Goal: Use online tool/utility: Utilize a website feature to perform a specific function

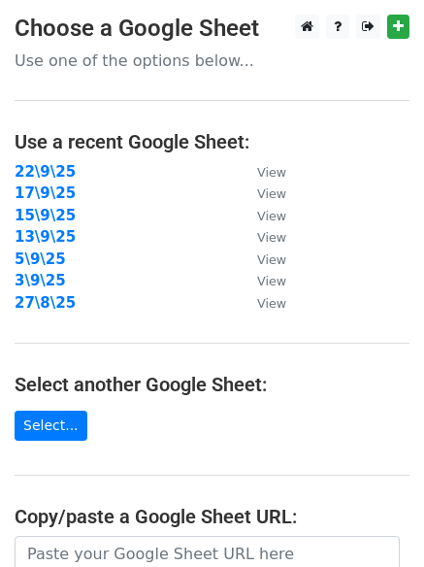
scroll to position [337, 0]
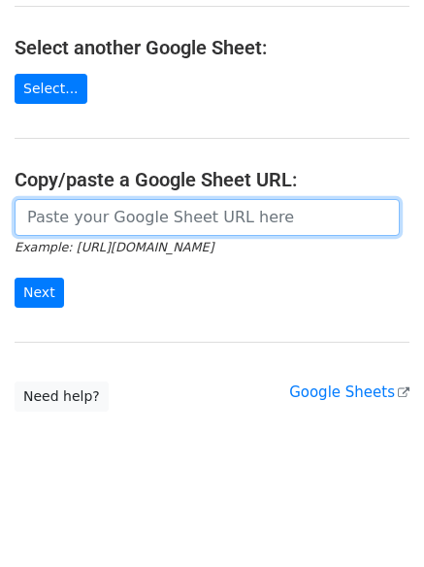
drag, startPoint x: 151, startPoint y: 223, endPoint x: 126, endPoint y: 236, distance: 28.2
click at [151, 223] on input "url" at bounding box center [207, 217] width 385 height 37
paste input "https://docs.google.com/spreadsheets/d/1gVtuJ1FuFsI4_qF4cBCa3ZVddYem8RxkwTH2i10…"
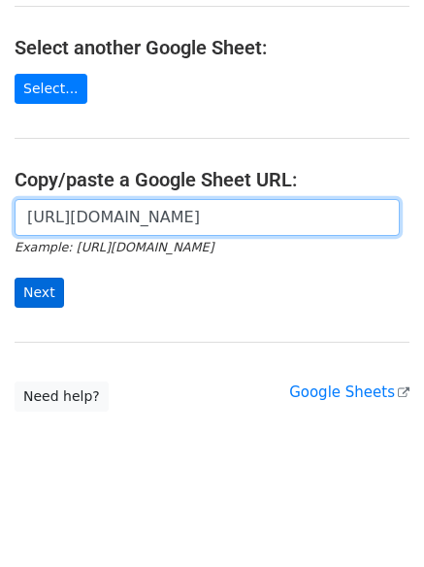
scroll to position [0, 410]
type input "https://docs.google.com/spreadsheets/d/1gVtuJ1FuFsI4_qF4cBCa3ZVddYem8RxkwTH2i10…"
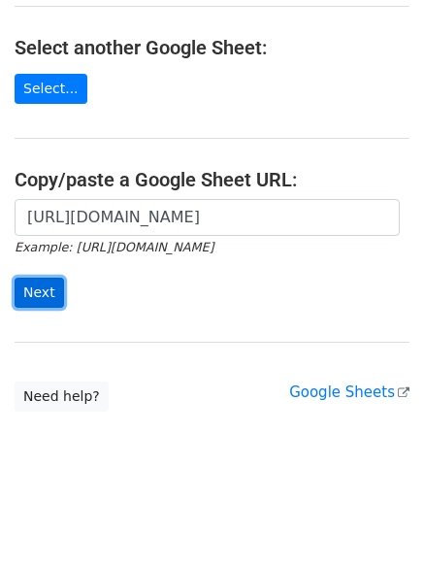
click at [42, 285] on input "Next" at bounding box center [40, 293] width 50 height 30
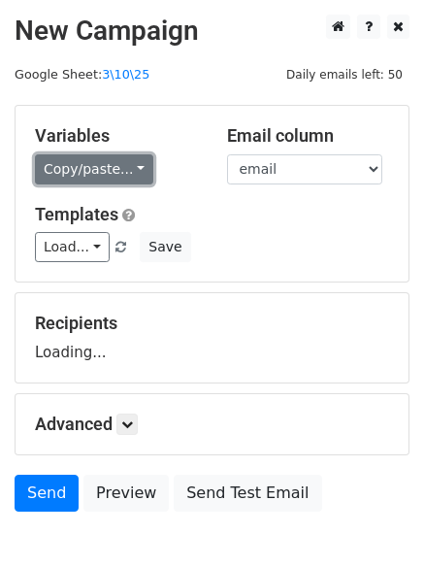
click at [110, 178] on link "Copy/paste..." at bounding box center [94, 169] width 118 height 30
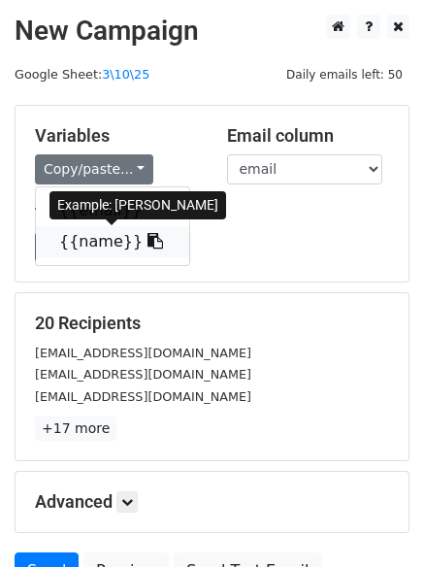
click at [110, 244] on link "{{name}}" at bounding box center [112, 241] width 153 height 31
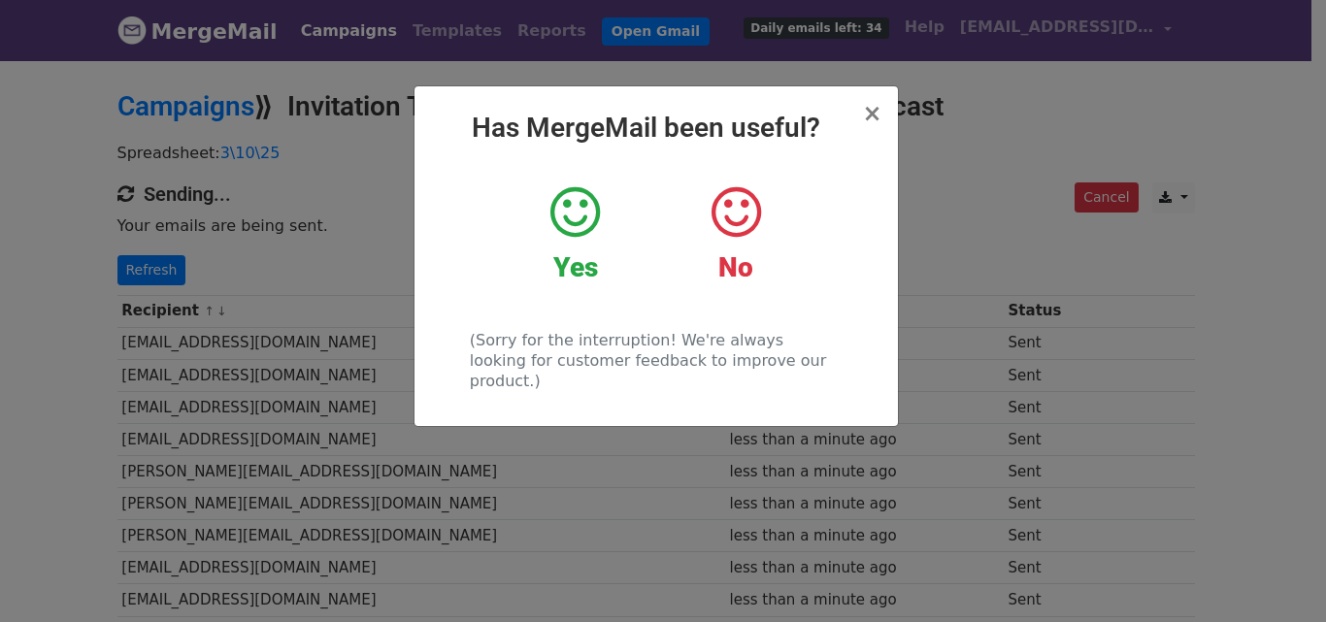
click at [1076, 161] on div "× Has MergeMail been useful? Yes No (Sorry for the interruption! We're always l…" at bounding box center [663, 340] width 1326 height 564
